Goal: Transaction & Acquisition: Download file/media

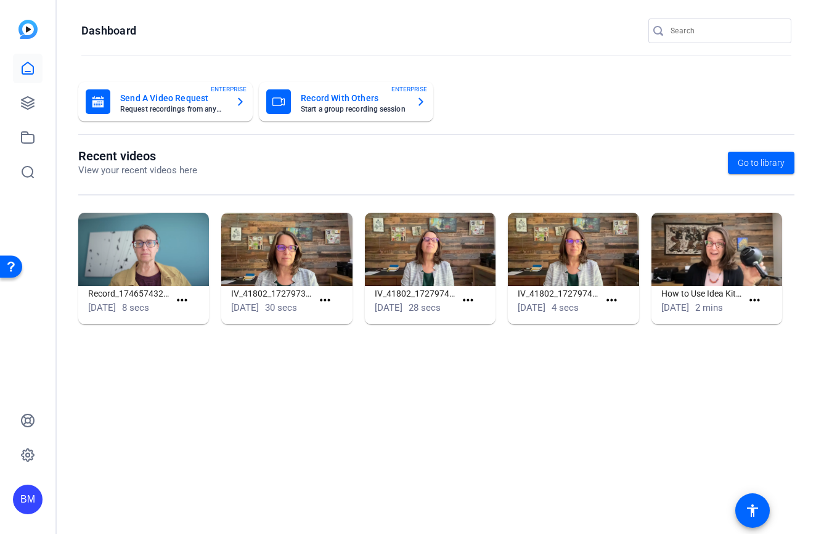
click at [704, 31] on input "Search" at bounding box center [725, 30] width 111 height 15
type input "tristar"
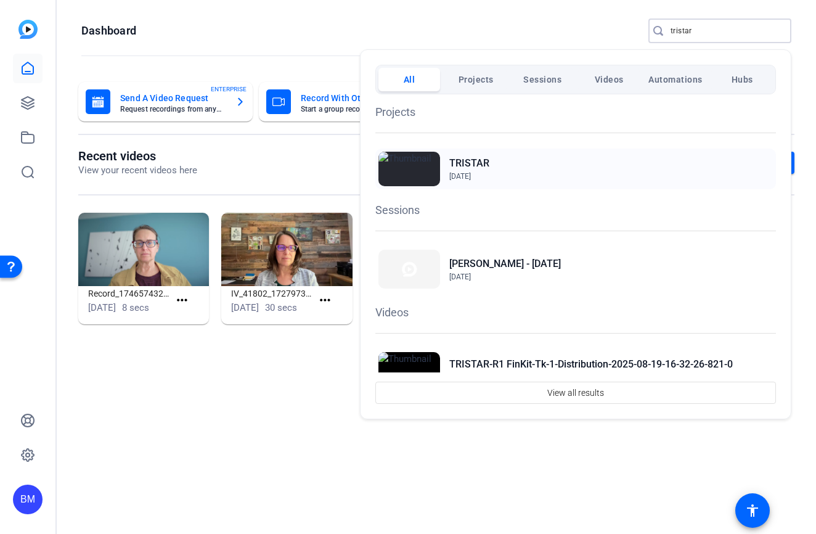
click at [471, 160] on h2 "TRISTAR" at bounding box center [469, 163] width 40 height 15
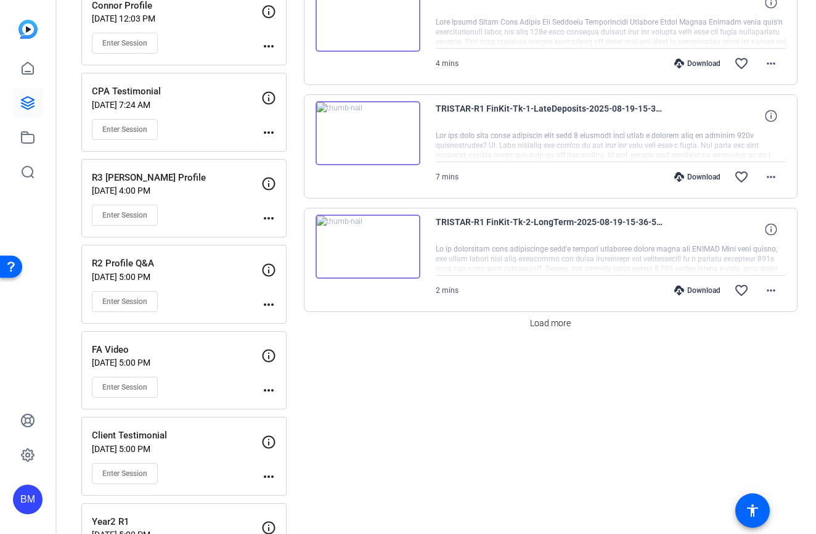
scroll to position [979, 0]
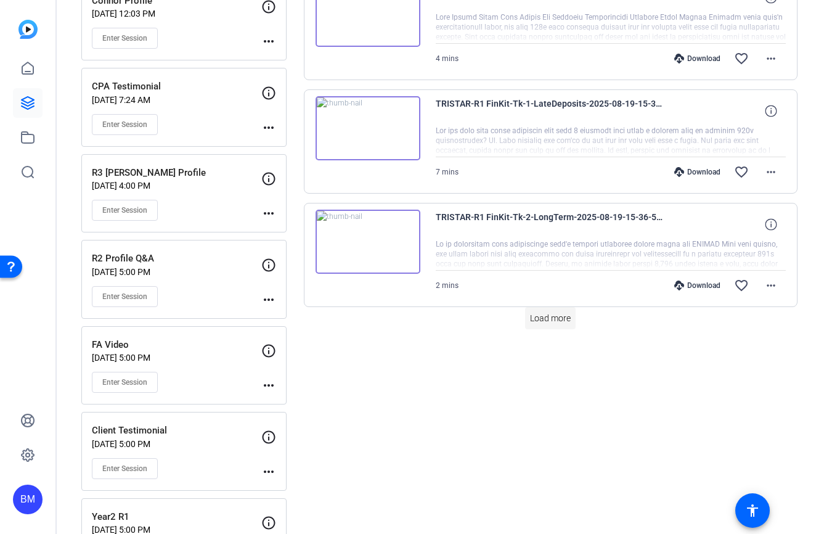
click at [556, 315] on span "Load more" at bounding box center [550, 318] width 41 height 13
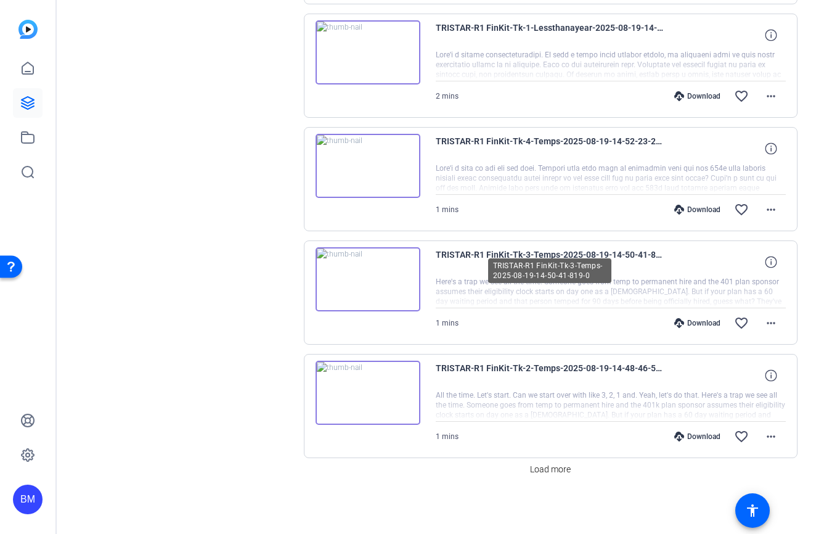
scroll to position [1963, 0]
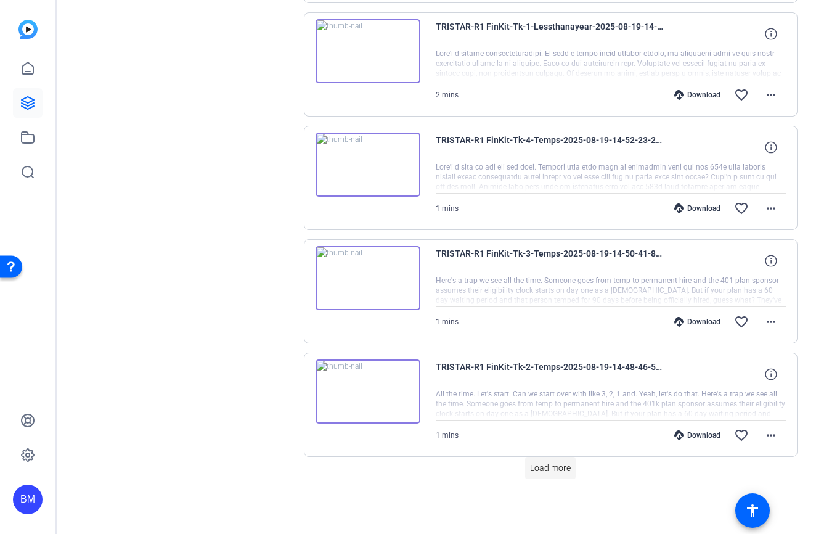
click at [542, 465] on span "Load more" at bounding box center [550, 467] width 41 height 13
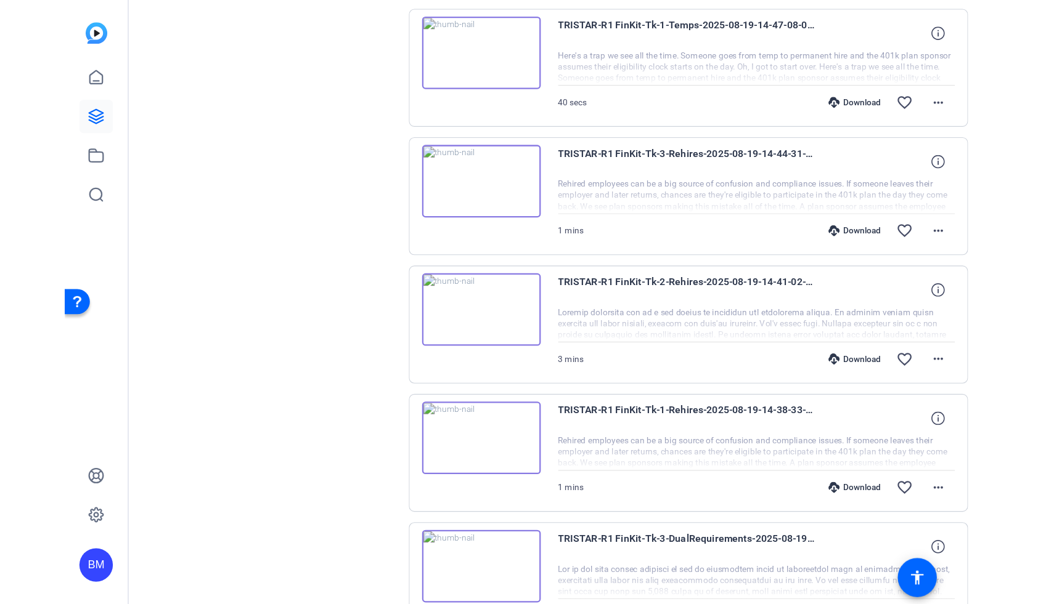
scroll to position [2514, 0]
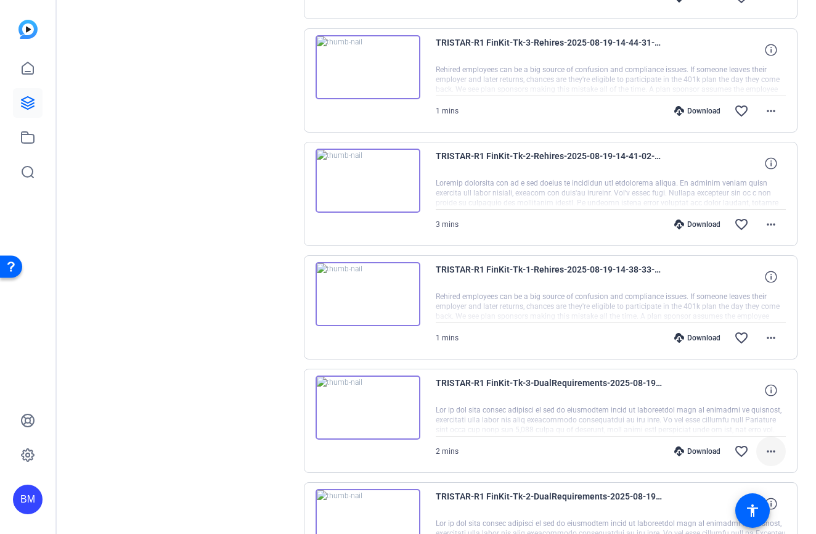
click at [771, 449] on mat-icon "more_horiz" at bounding box center [770, 451] width 15 height 15
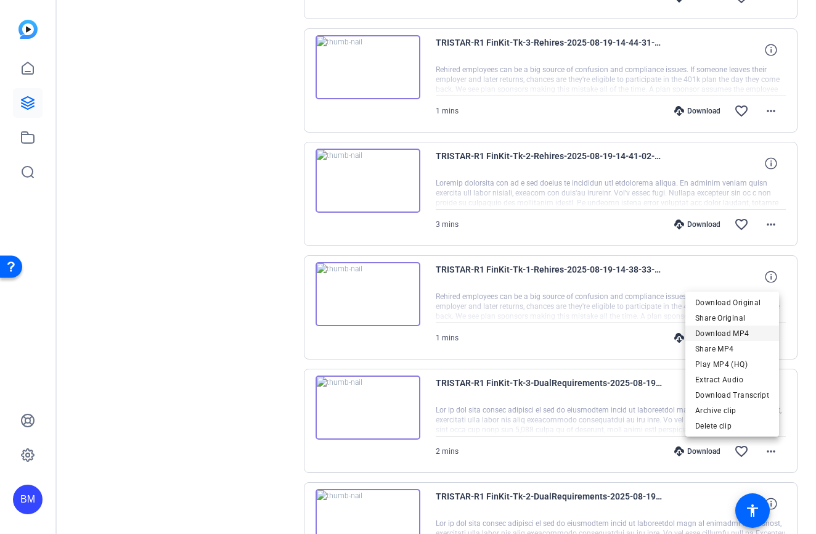
click at [717, 334] on span "Download MP4" at bounding box center [732, 333] width 74 height 15
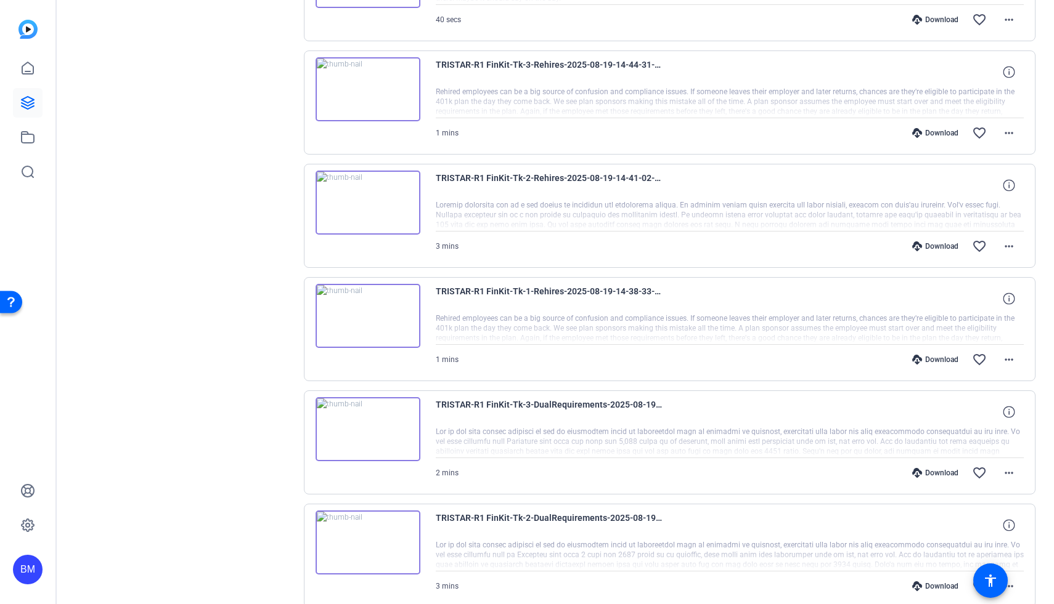
scroll to position [2487, 0]
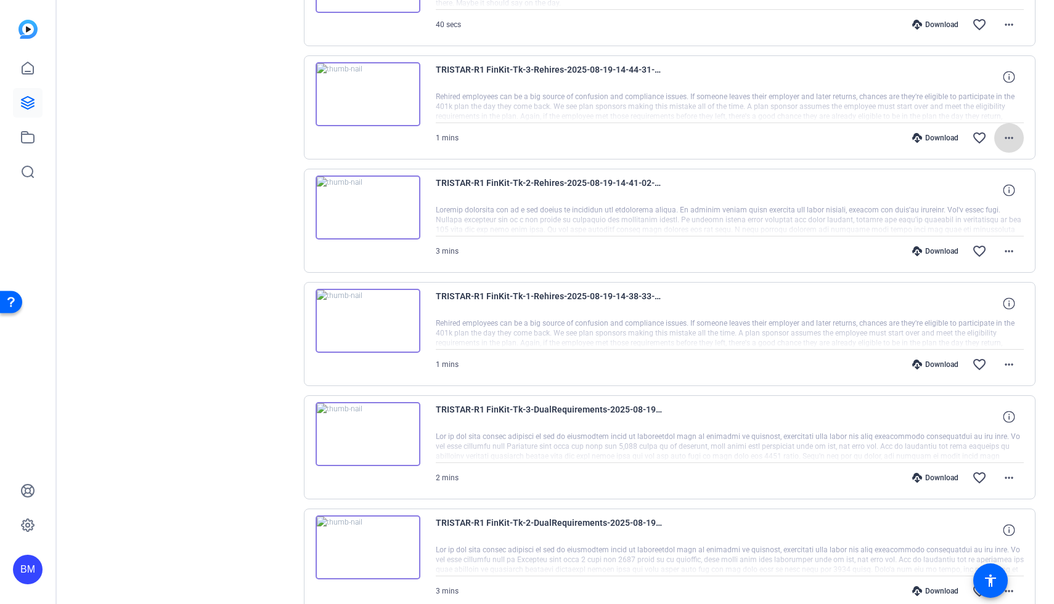
click at [815, 137] on mat-icon "more_horiz" at bounding box center [1008, 138] width 15 height 15
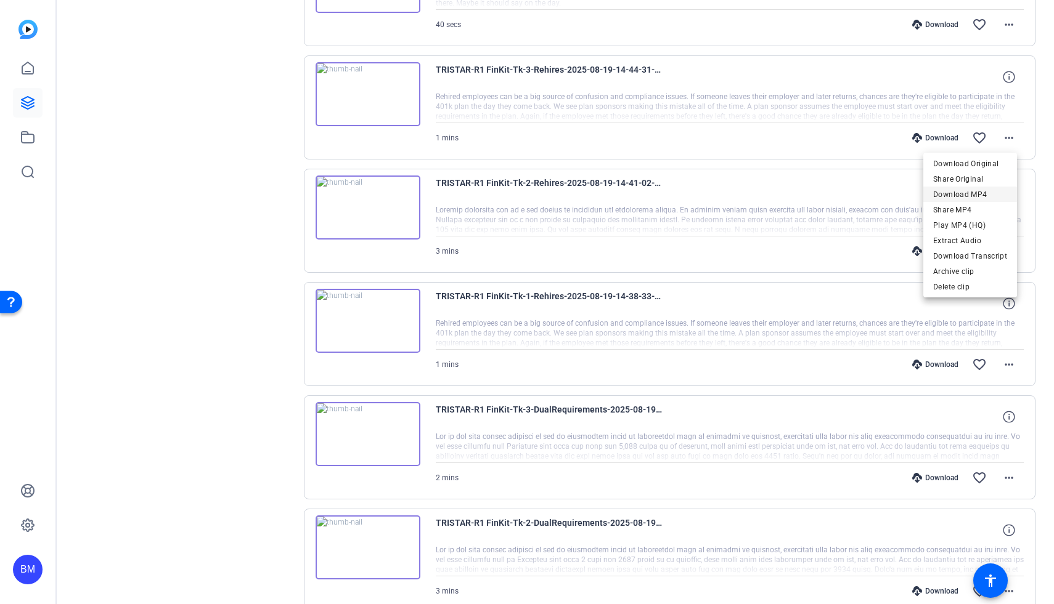
click at [815, 191] on span "Download MP4" at bounding box center [970, 194] width 74 height 15
